Goal: Information Seeking & Learning: Learn about a topic

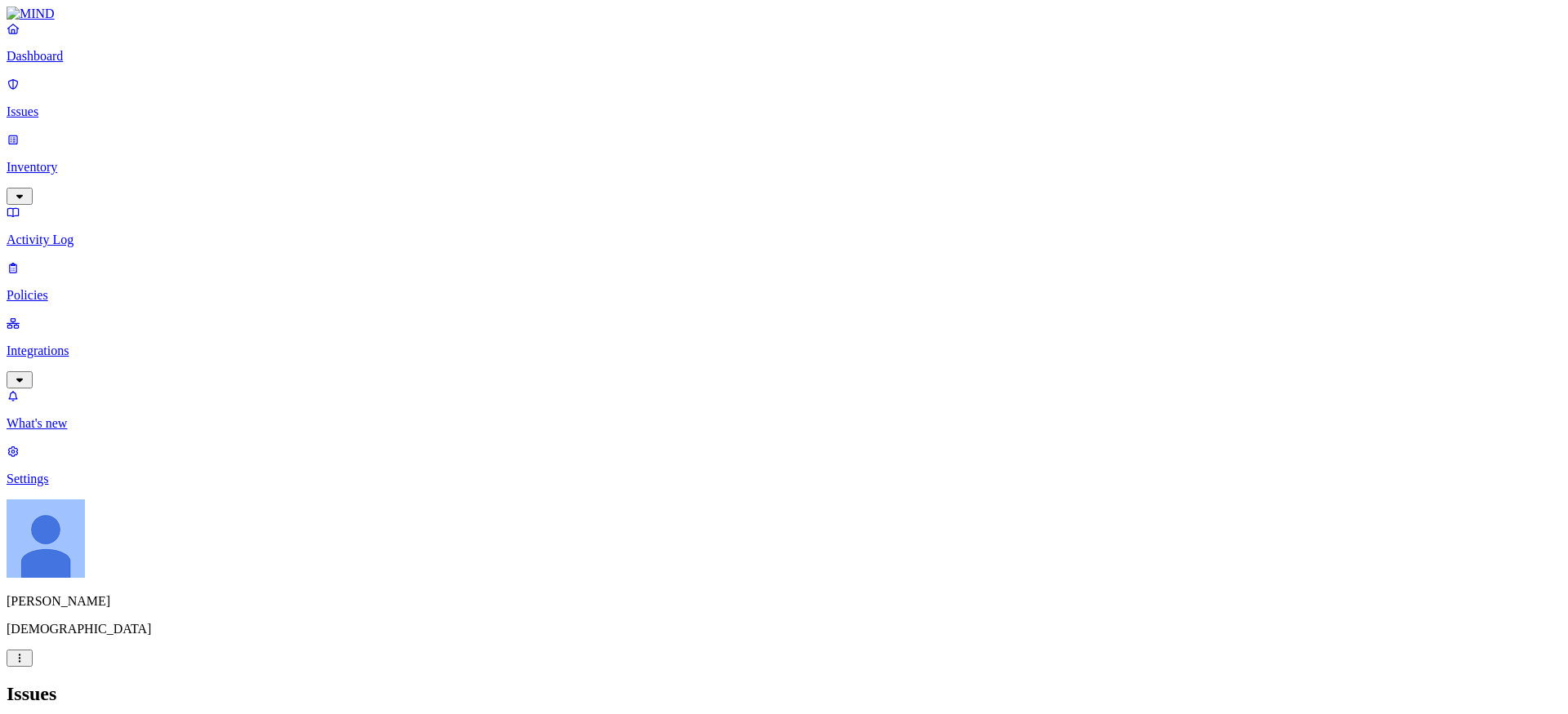
click at [68, 63] on p "Dashboard" at bounding box center [784, 56] width 1554 height 14
